Goal: Task Accomplishment & Management: Manage account settings

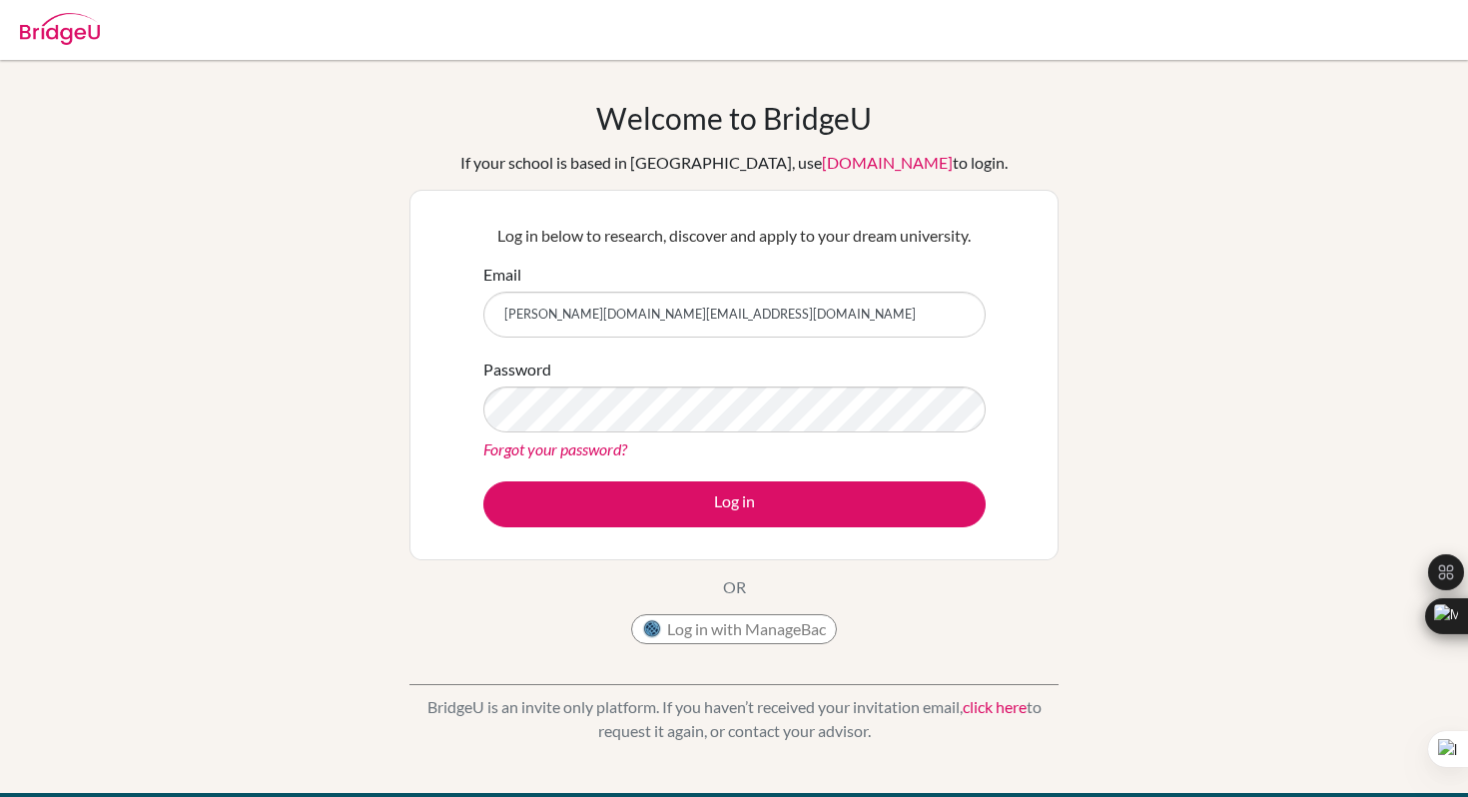
click at [640, 322] on input "[PERSON_NAME][DOMAIN_NAME][EMAIL_ADDRESS][DOMAIN_NAME]" at bounding box center [734, 315] width 502 height 46
drag, startPoint x: 636, startPoint y: 321, endPoint x: 535, endPoint y: 321, distance: 100.9
click at [534, 321] on input "[PERSON_NAME]" at bounding box center [734, 315] width 502 height 46
type input "[EMAIL_ADDRESS][DOMAIN_NAME]"
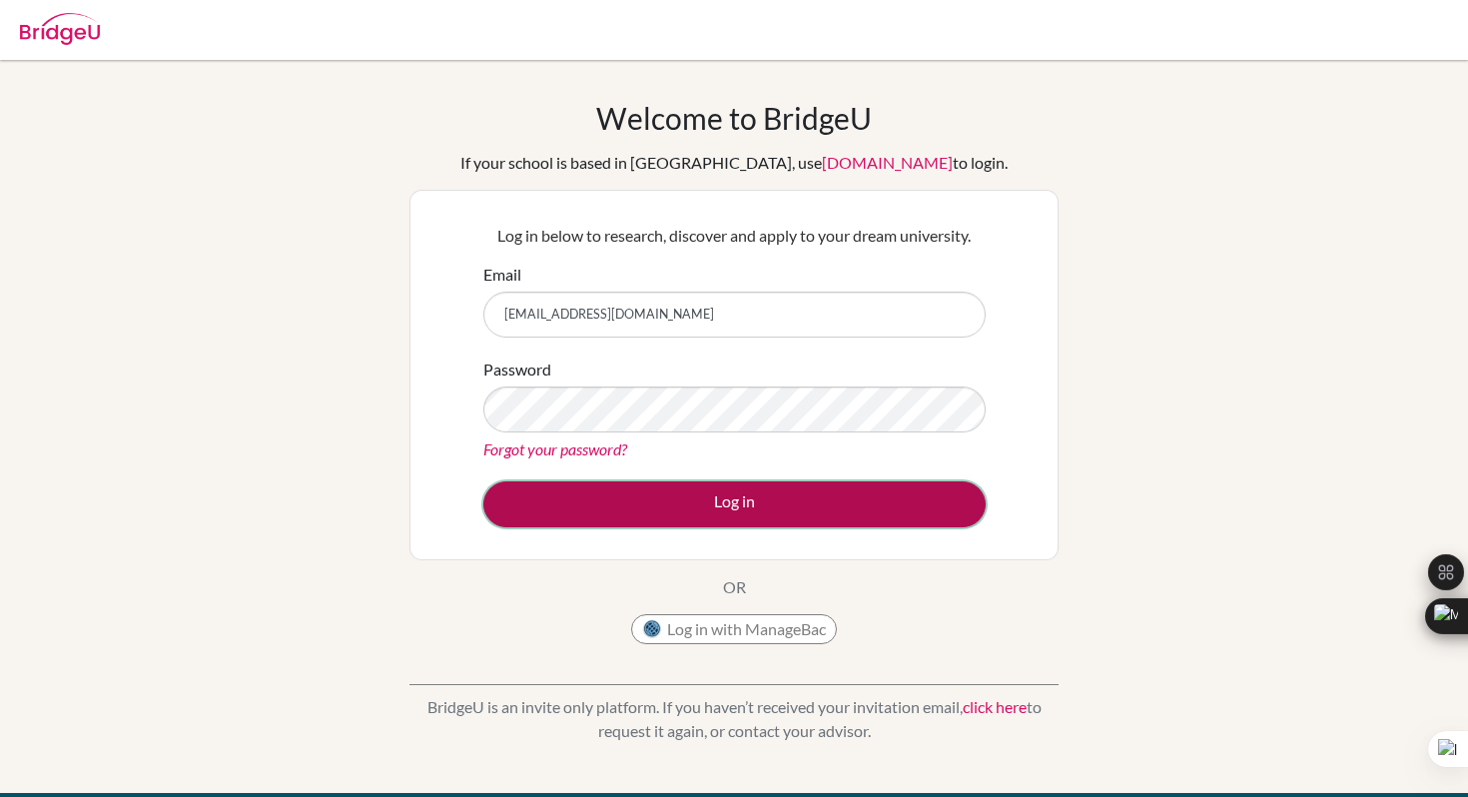
click at [527, 503] on button "Log in" at bounding box center [734, 504] width 502 height 46
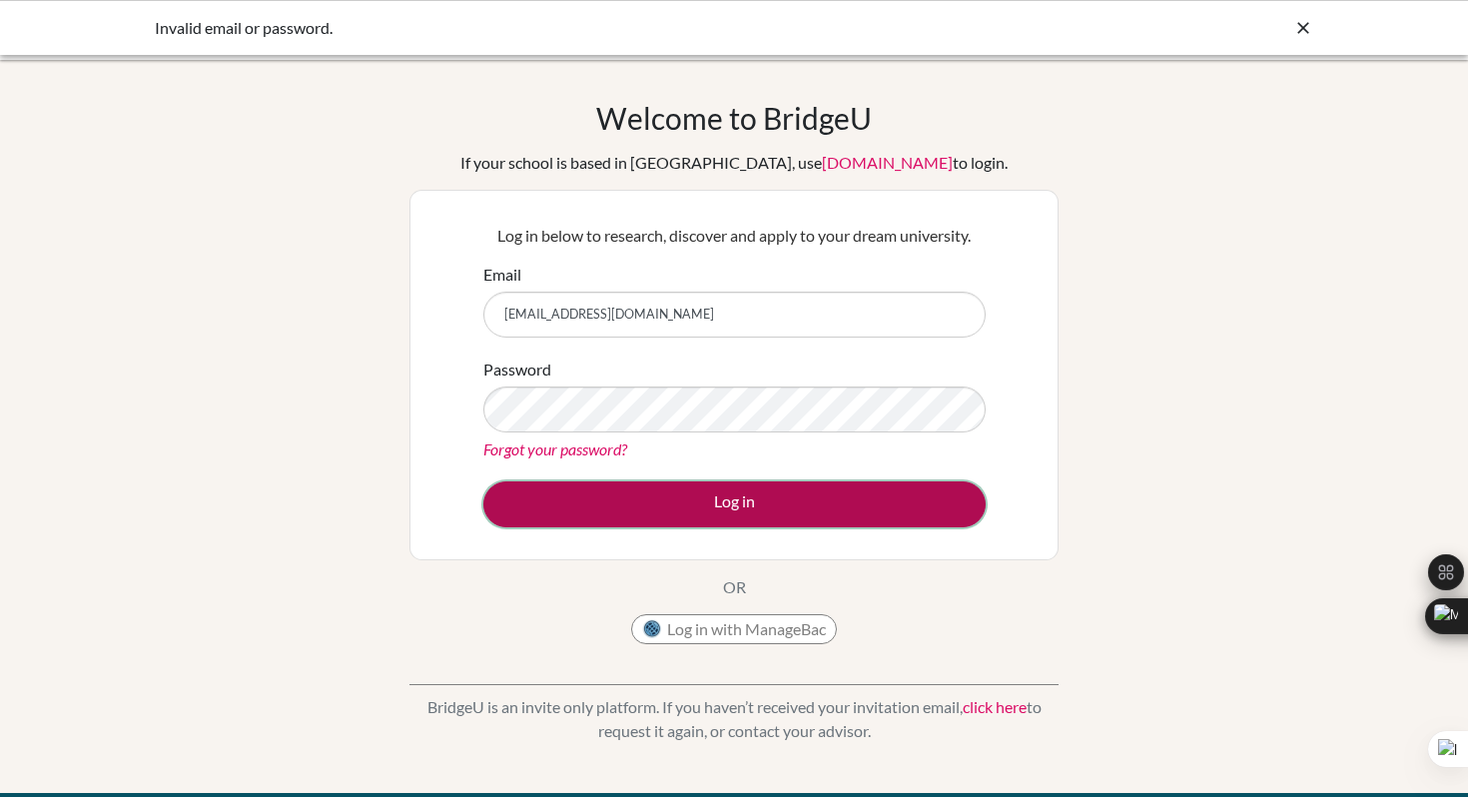
click at [521, 502] on button "Log in" at bounding box center [734, 504] width 502 height 46
